Goal: Check status

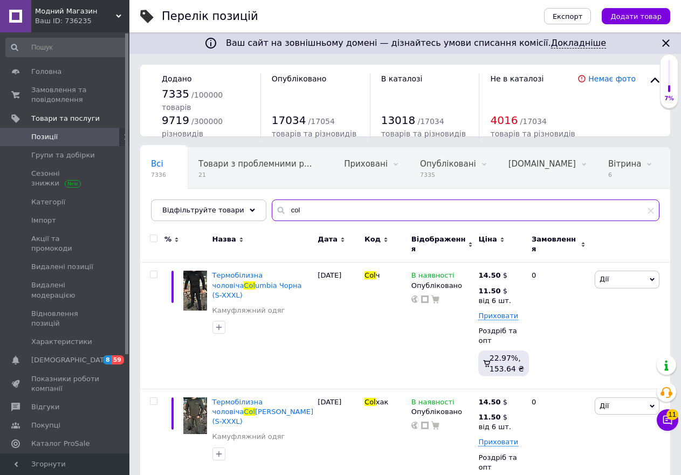
click at [339, 215] on input "col" at bounding box center [466, 211] width 388 height 22
paste input "К-рс-лип-Х"
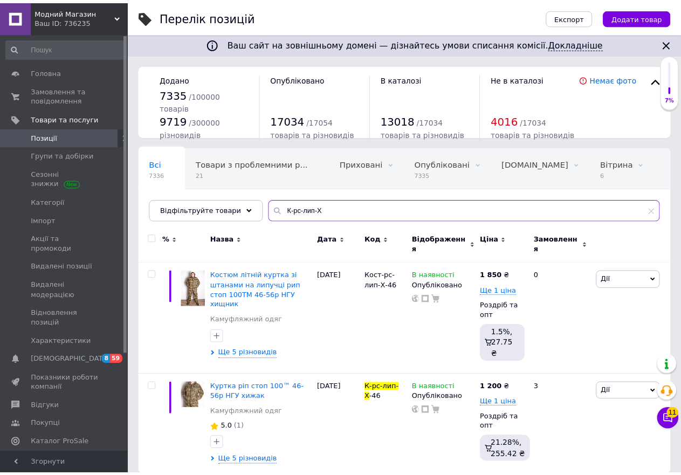
scroll to position [0, 54]
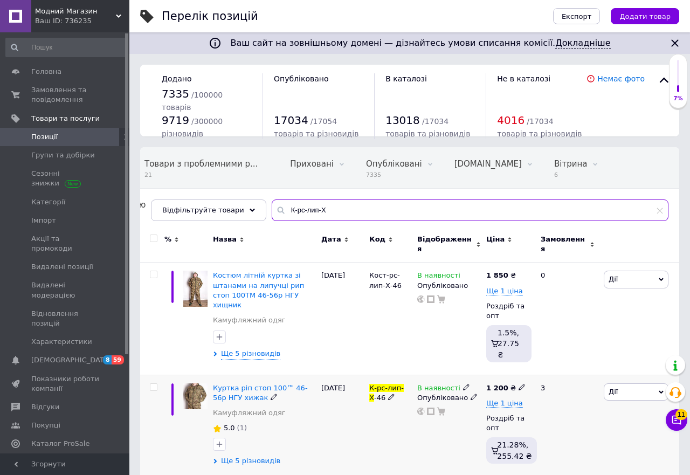
type input "К-рс-лип-Х"
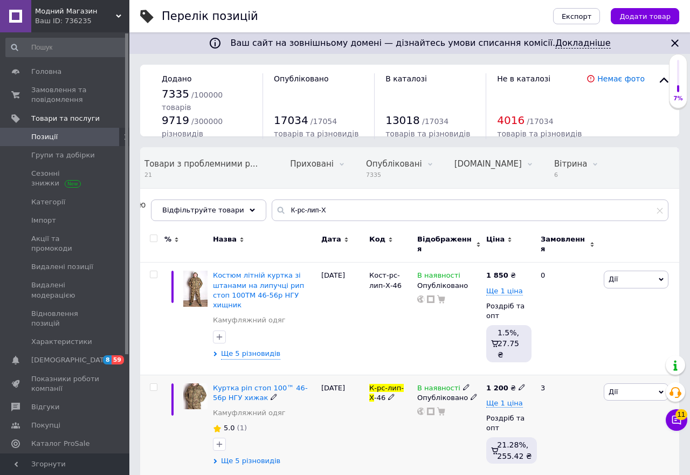
click at [258, 456] on span "Ще 5 різновидів" at bounding box center [250, 461] width 59 height 10
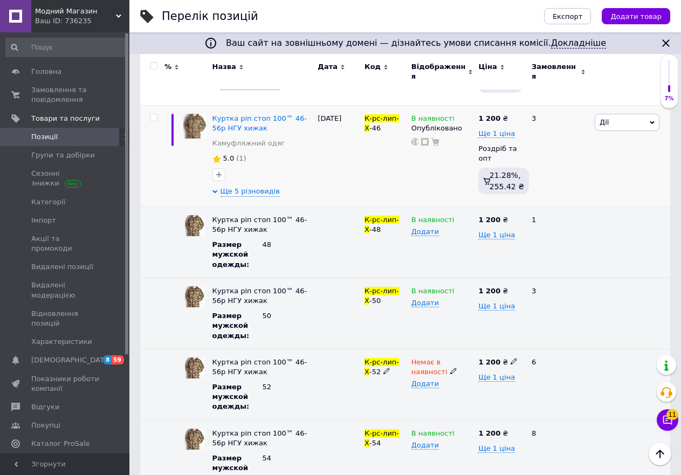
scroll to position [162, 0]
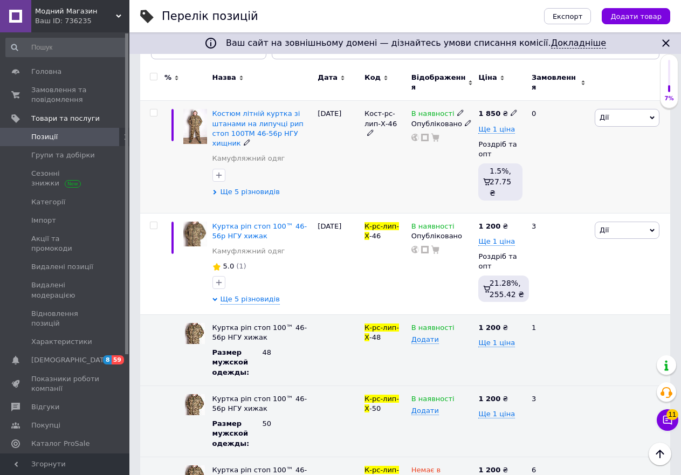
click at [243, 187] on span "Ще 5 різновидів" at bounding box center [250, 192] width 59 height 10
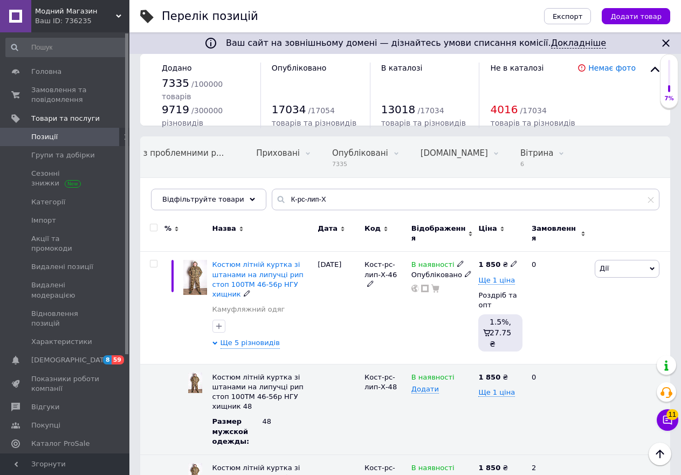
scroll to position [0, 0]
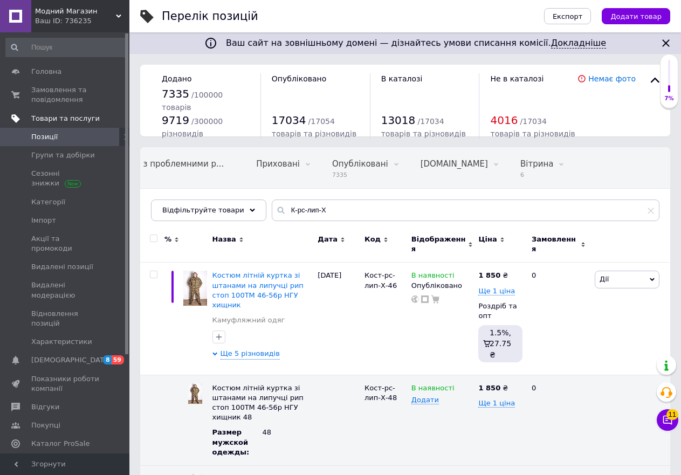
click at [55, 119] on span "Товари та послуги" at bounding box center [65, 119] width 69 height 10
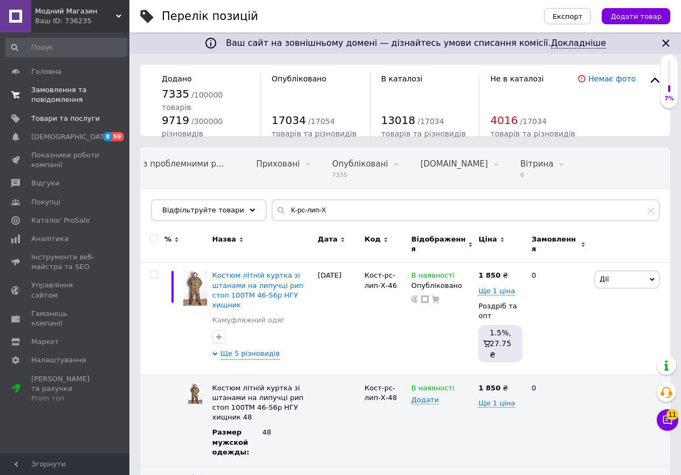
click at [45, 97] on span "Замовлення та повідомлення" at bounding box center [65, 94] width 69 height 19
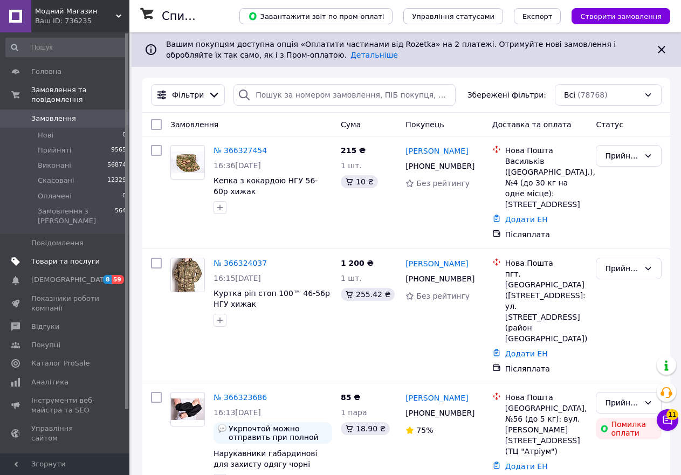
click at [73, 257] on span "Товари та послуги" at bounding box center [65, 262] width 69 height 10
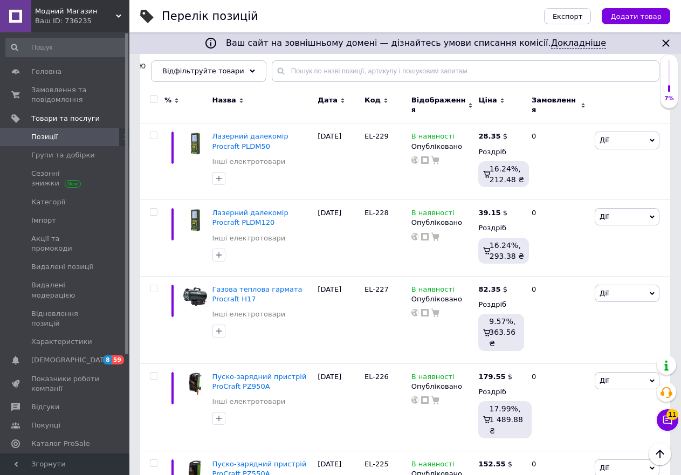
scroll to position [59, 0]
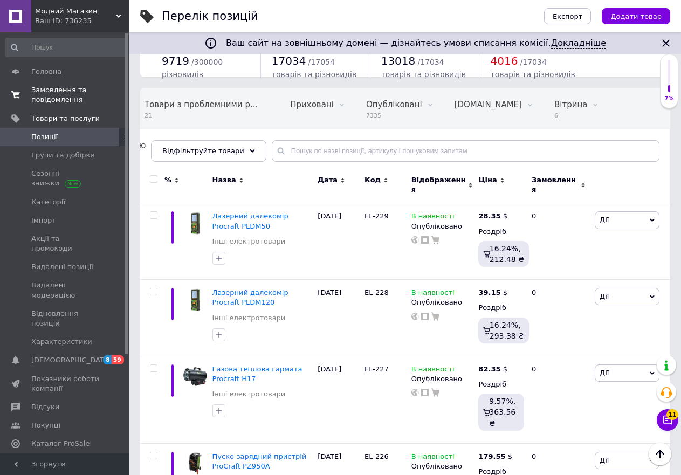
click at [64, 91] on span "Замовлення та повідомлення" at bounding box center [65, 94] width 69 height 19
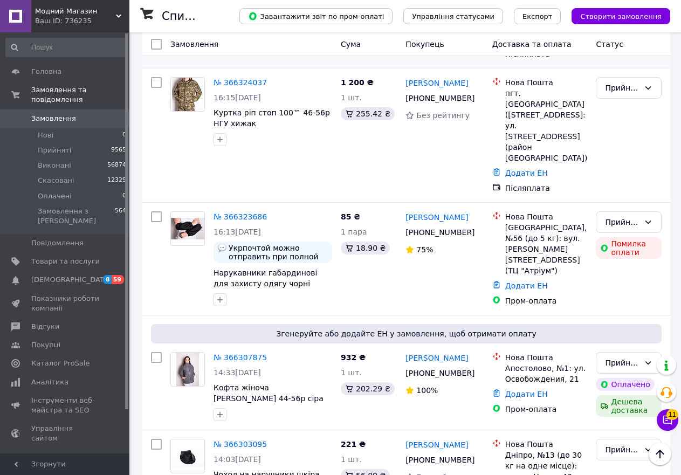
scroll to position [108, 0]
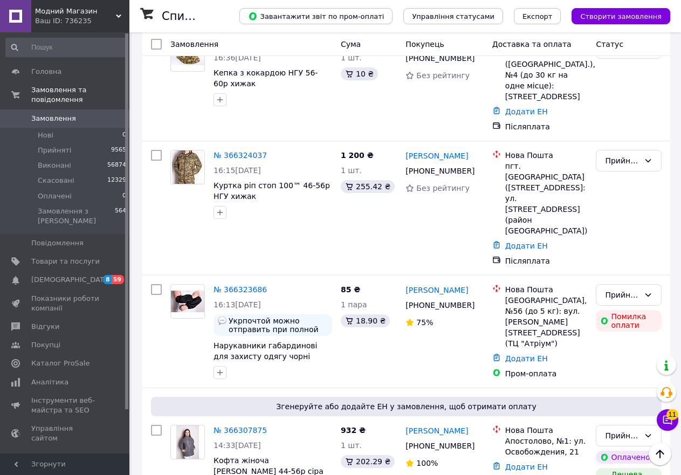
click at [117, 18] on icon at bounding box center [118, 15] width 5 height 5
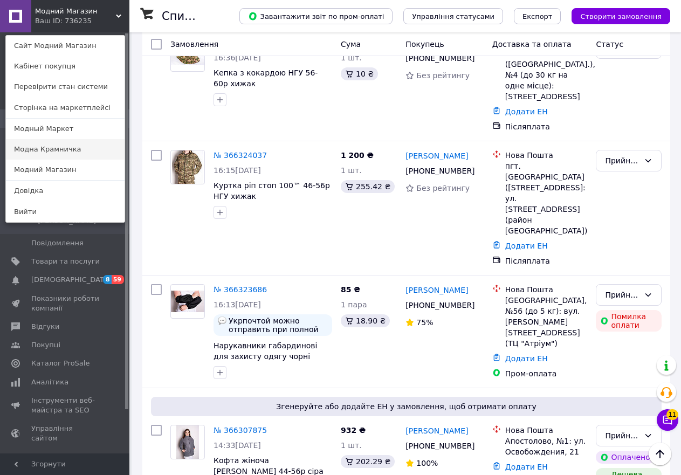
click at [61, 152] on link "Модна Крамничка" at bounding box center [65, 149] width 119 height 20
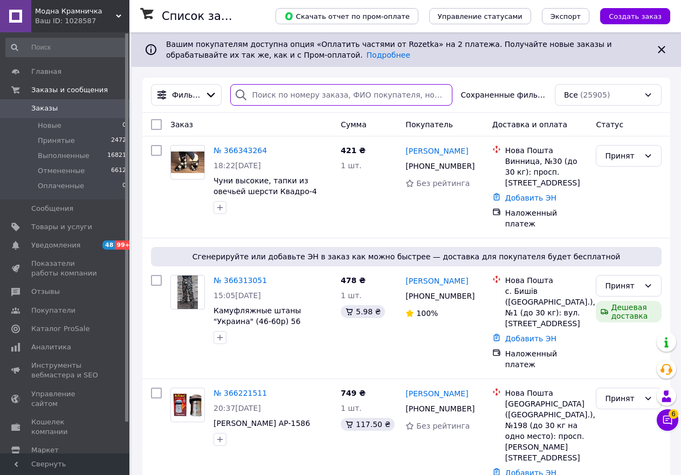
click at [311, 95] on input "search" at bounding box center [341, 95] width 222 height 22
paste input "[PHONE_NUMBER]"
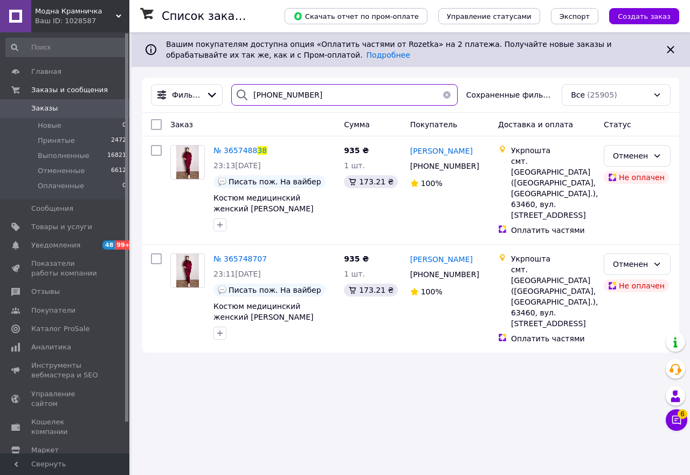
type input "[PHONE_NUMBER]"
